Goal: Navigation & Orientation: Find specific page/section

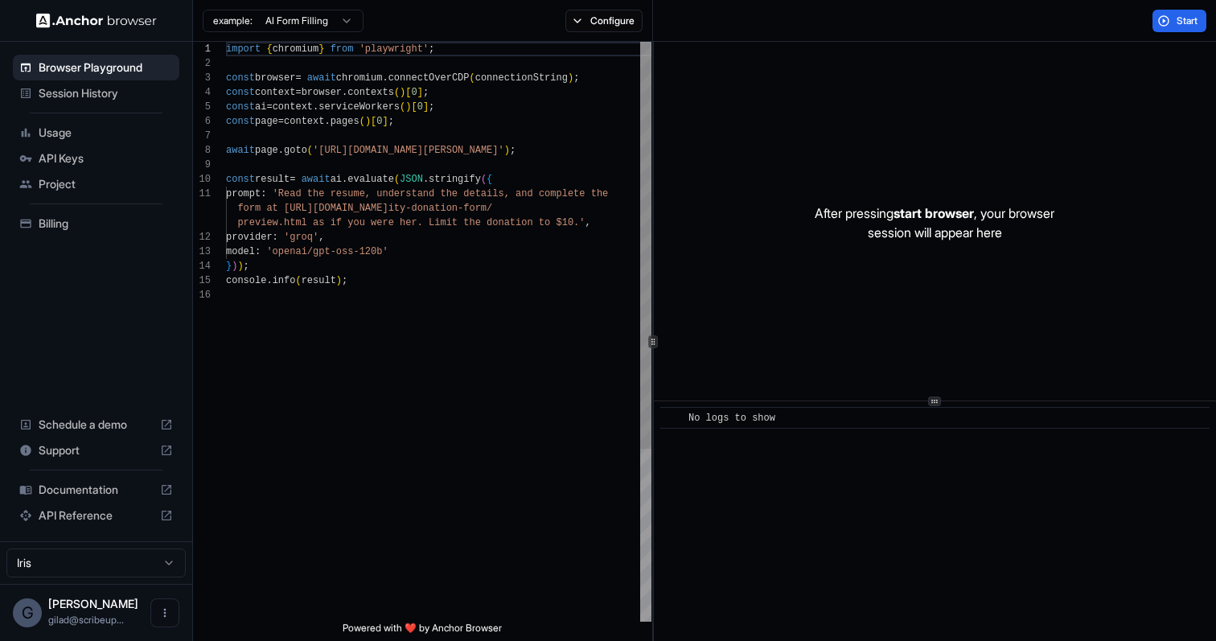
scroll to position [145, 0]
click at [84, 95] on span "Session History" at bounding box center [106, 93] width 134 height 16
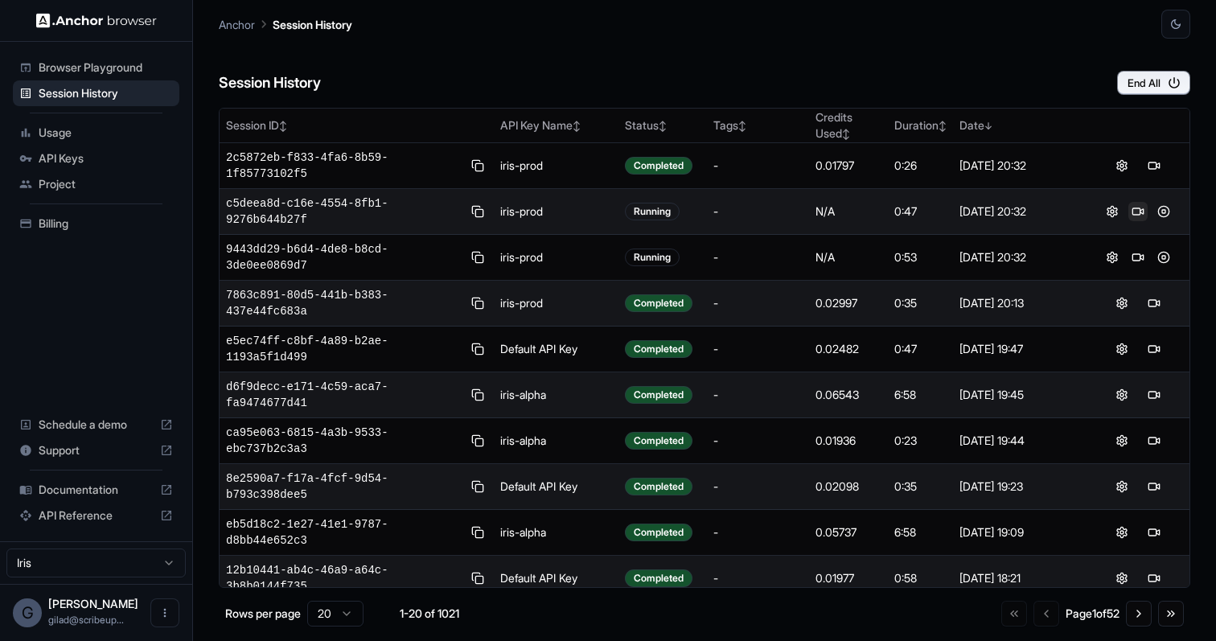
click at [1139, 211] on button at bounding box center [1137, 211] width 19 height 19
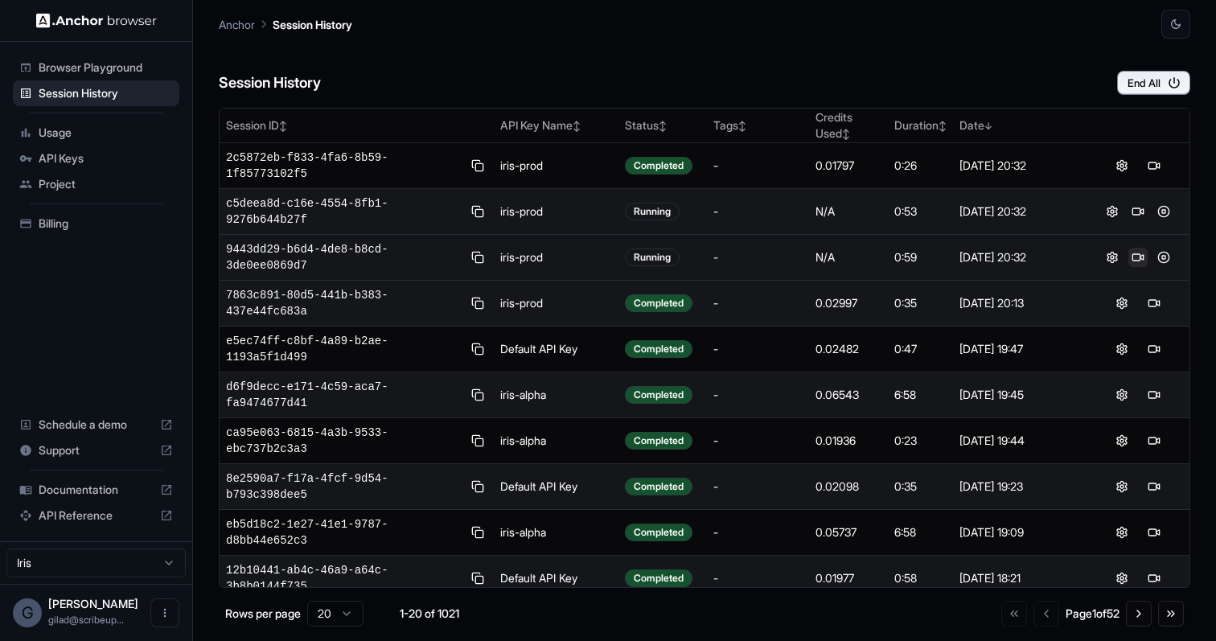
click at [1135, 255] on button at bounding box center [1137, 257] width 19 height 19
click at [1139, 257] on button at bounding box center [1137, 257] width 19 height 19
click at [1164, 261] on button at bounding box center [1163, 257] width 19 height 19
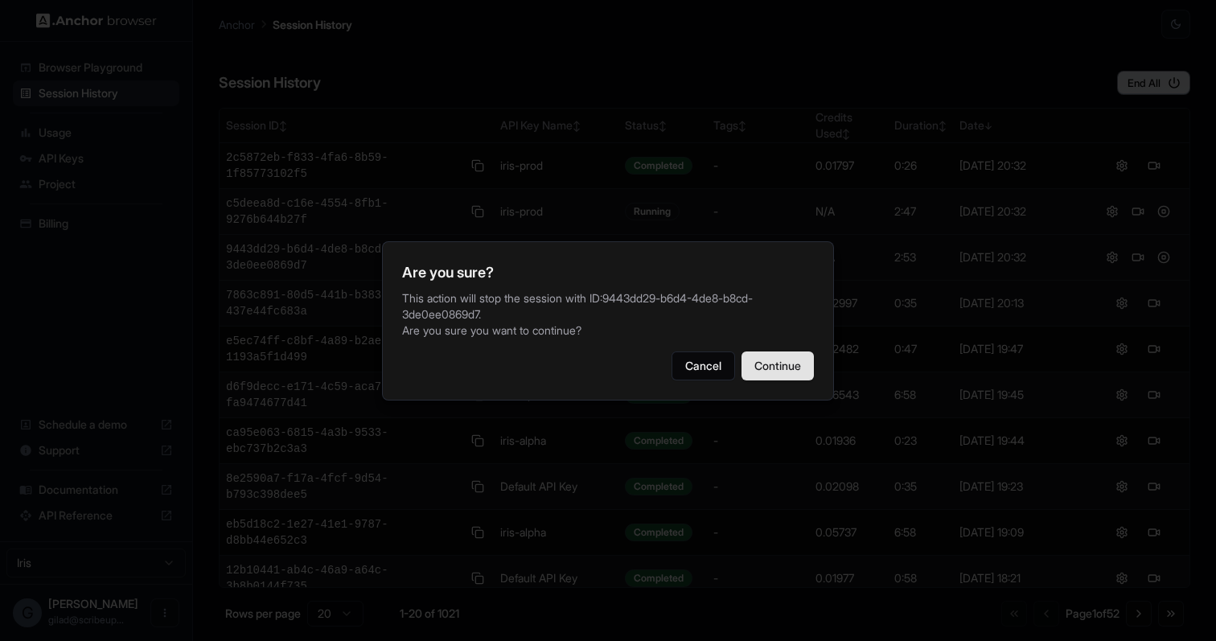
click at [787, 372] on button "Continue" at bounding box center [777, 365] width 72 height 29
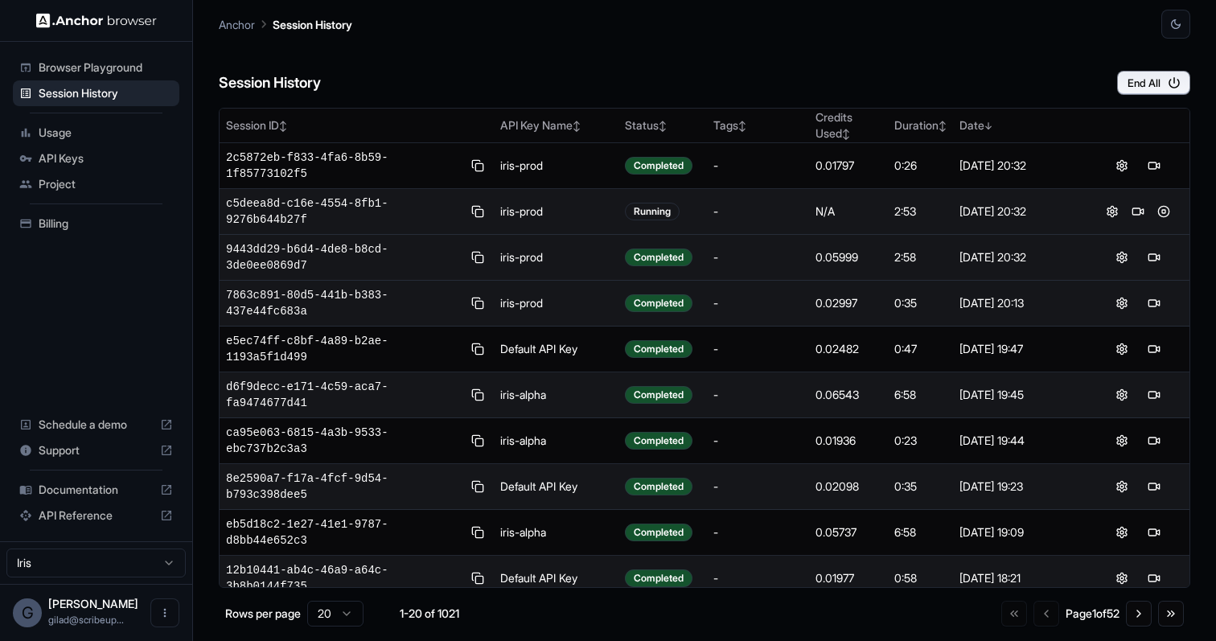
click at [1136, 209] on button at bounding box center [1137, 211] width 19 height 19
